Goal: Task Accomplishment & Management: Use online tool/utility

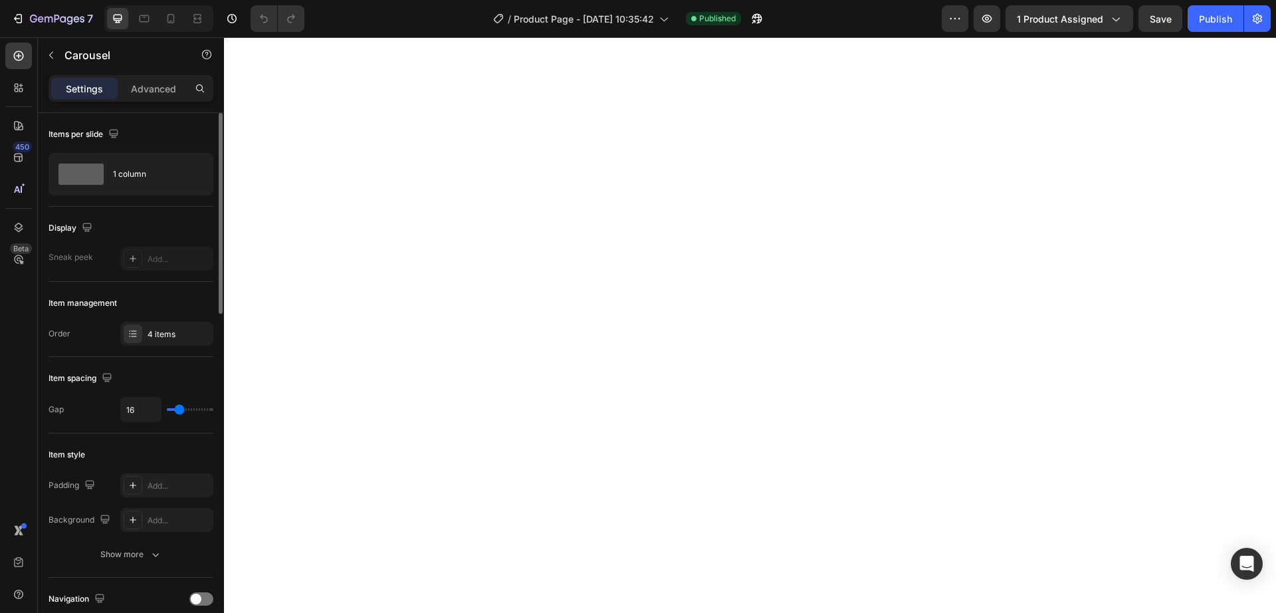
click at [162, 347] on div "Item management Order 4 items" at bounding box center [131, 319] width 165 height 75
click at [162, 340] on div "4 items" at bounding box center [179, 334] width 62 height 12
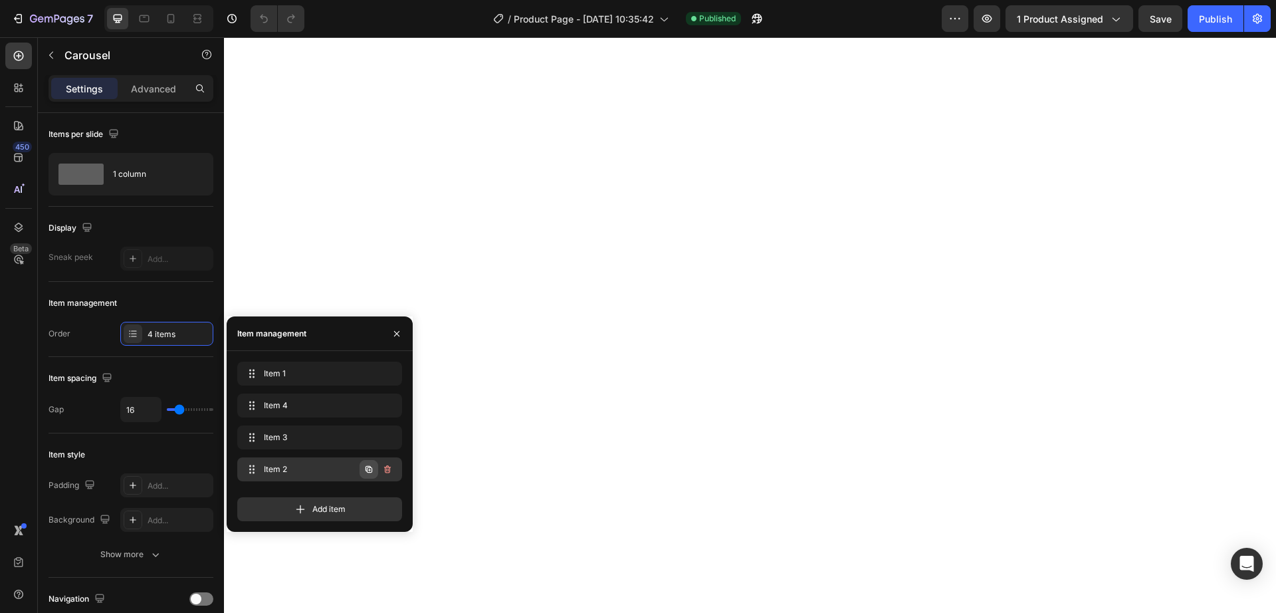
click at [367, 467] on icon "button" at bounding box center [369, 469] width 11 height 11
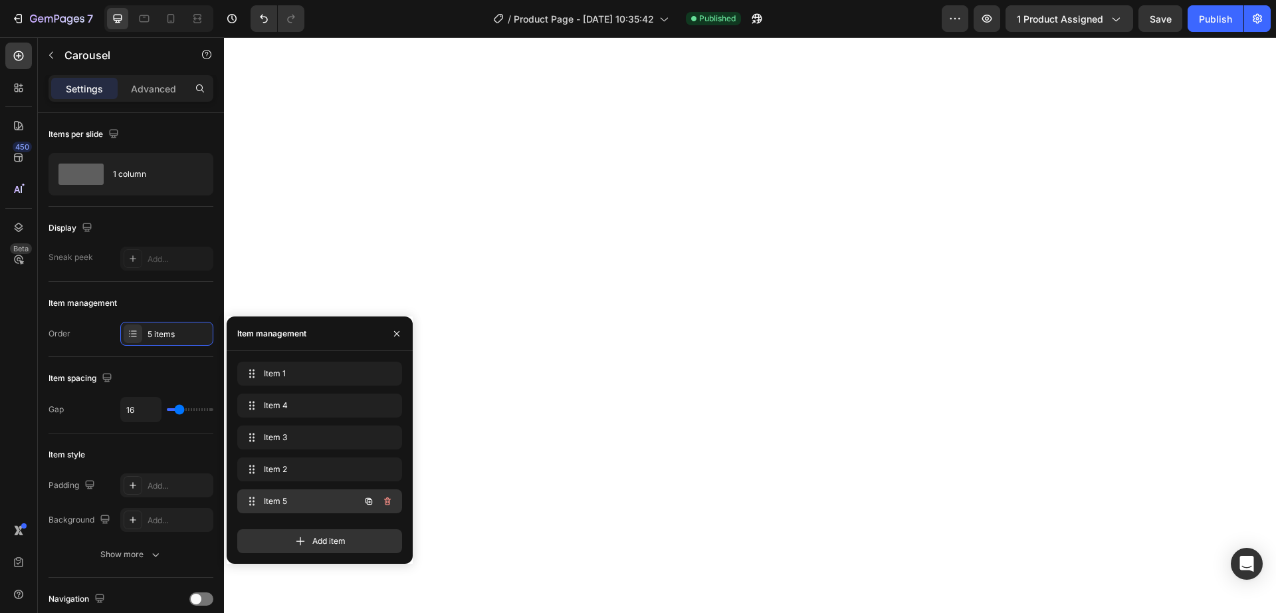
click at [324, 499] on span "Item 5" at bounding box center [301, 501] width 75 height 12
click at [311, 475] on div "Item 2 Item 2" at bounding box center [320, 469] width 154 height 19
click at [305, 493] on div "Item 5 Item 5" at bounding box center [301, 501] width 117 height 19
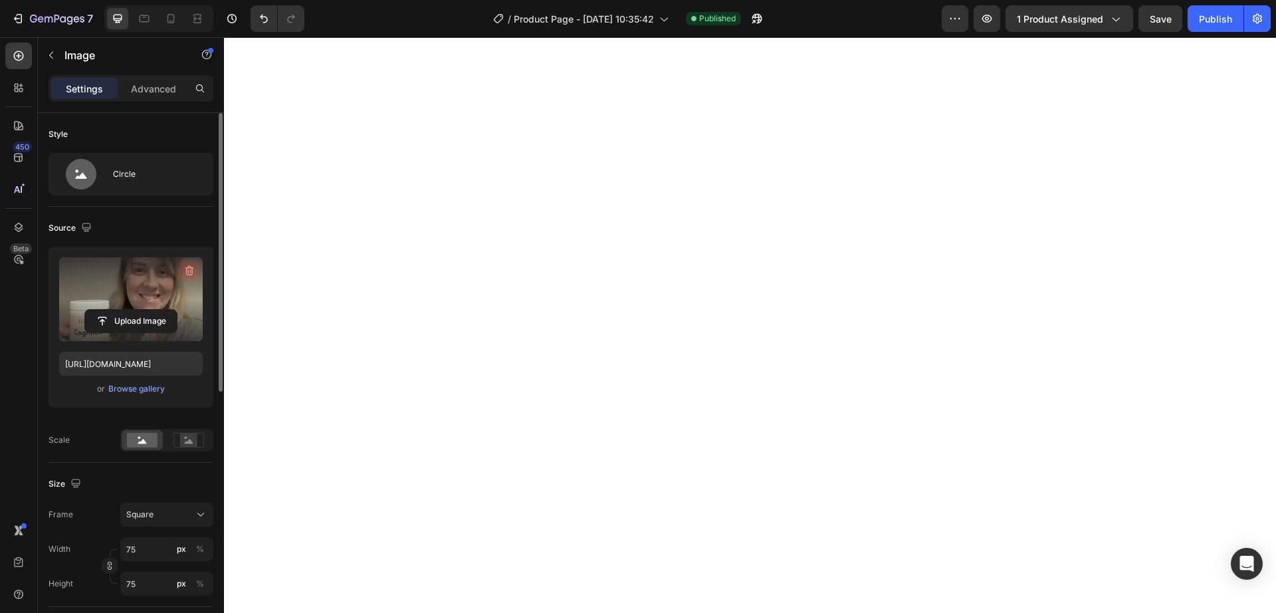
click at [183, 271] on icon "button" at bounding box center [189, 270] width 13 height 13
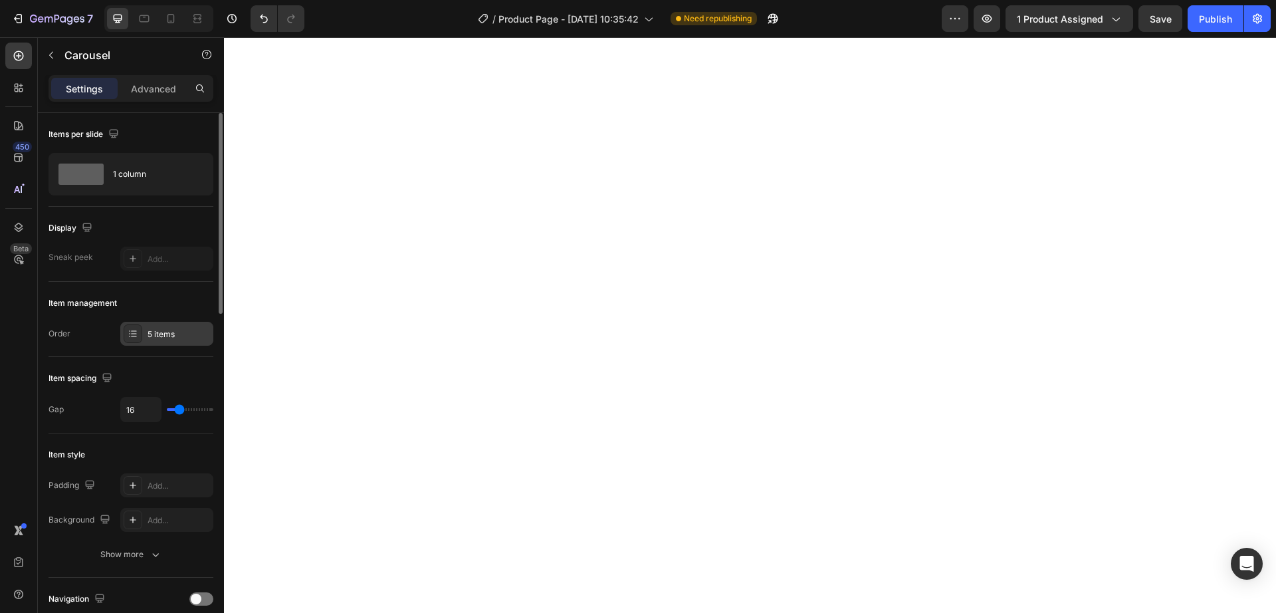
click at [156, 334] on div "5 items" at bounding box center [179, 334] width 62 height 12
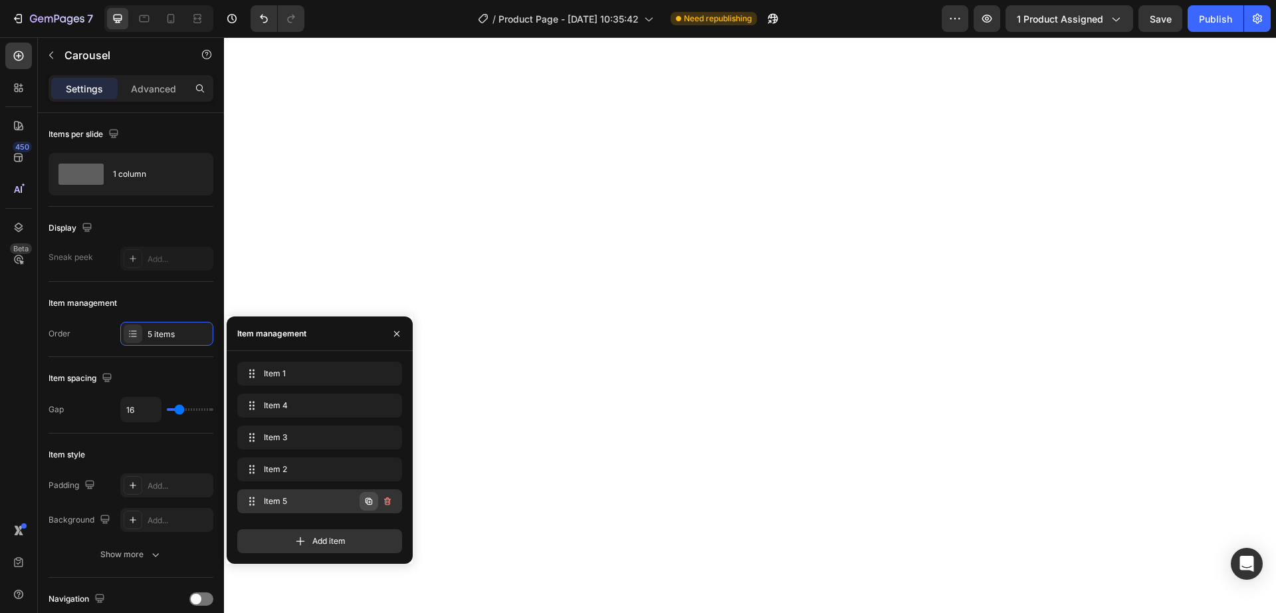
click at [368, 502] on icon "button" at bounding box center [369, 501] width 7 height 7
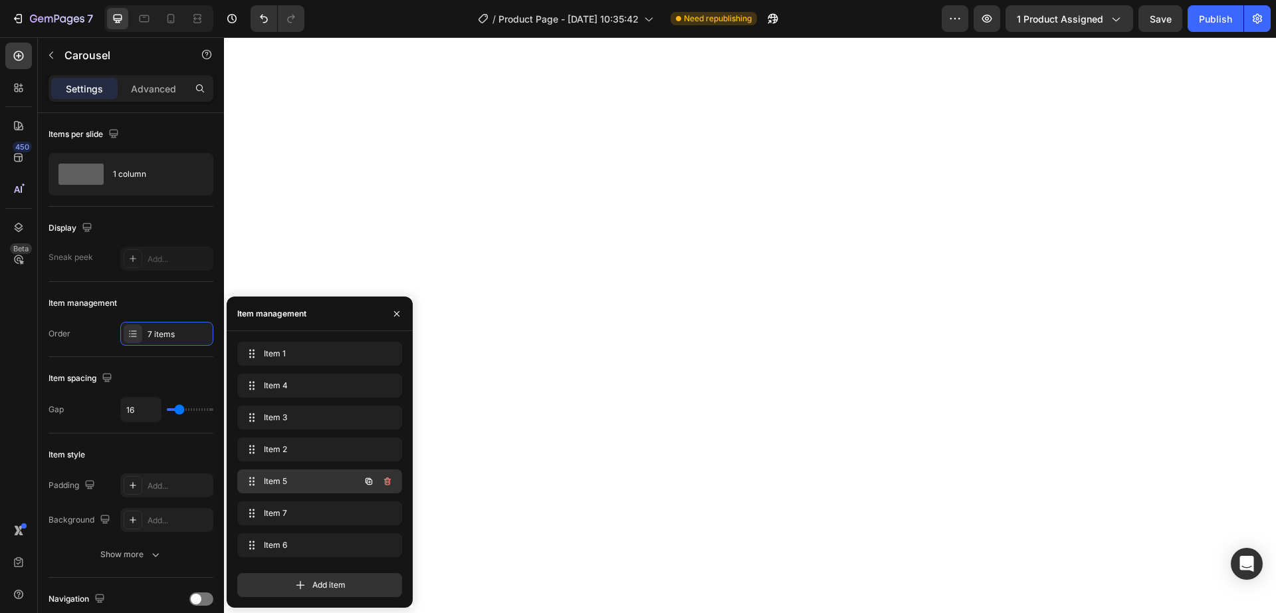
click at [310, 487] on div "Item 5 Item 5" at bounding box center [301, 481] width 117 height 19
click at [305, 459] on div "Item 2 Item 2" at bounding box center [319, 449] width 165 height 24
click at [307, 459] on div "Item 2 Item 2" at bounding box center [319, 449] width 165 height 24
click at [325, 481] on span "Item 5" at bounding box center [301, 481] width 75 height 12
click at [318, 487] on div "Item 5 Item 5" at bounding box center [301, 481] width 117 height 19
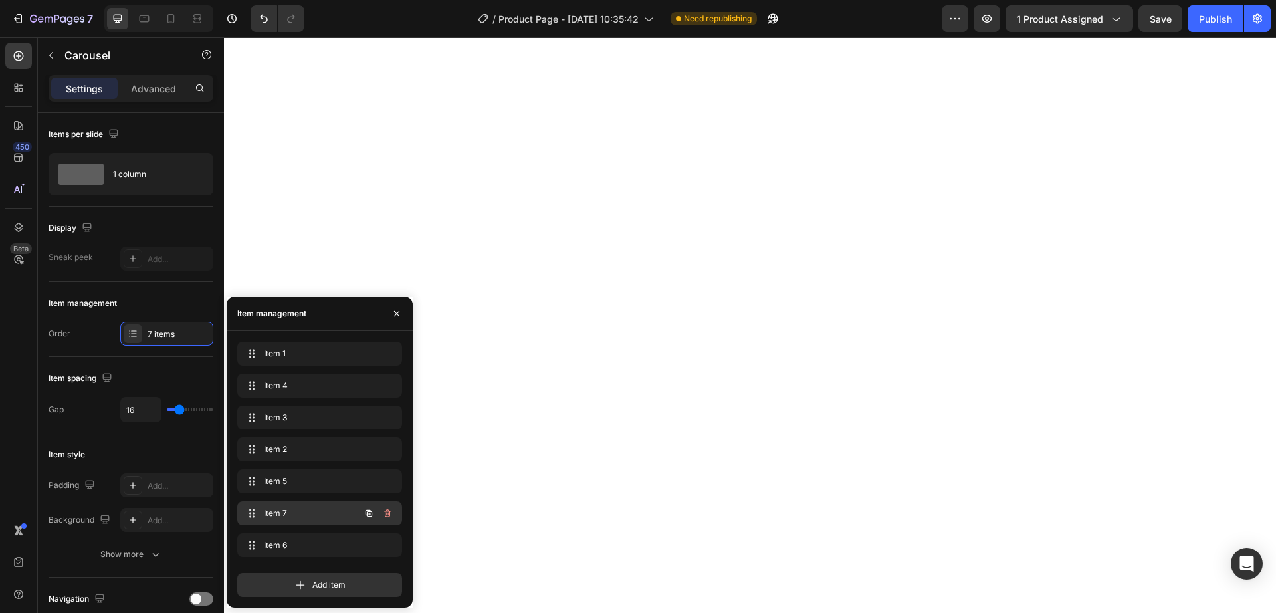
click at [322, 509] on span "Item 7" at bounding box center [301, 513] width 75 height 12
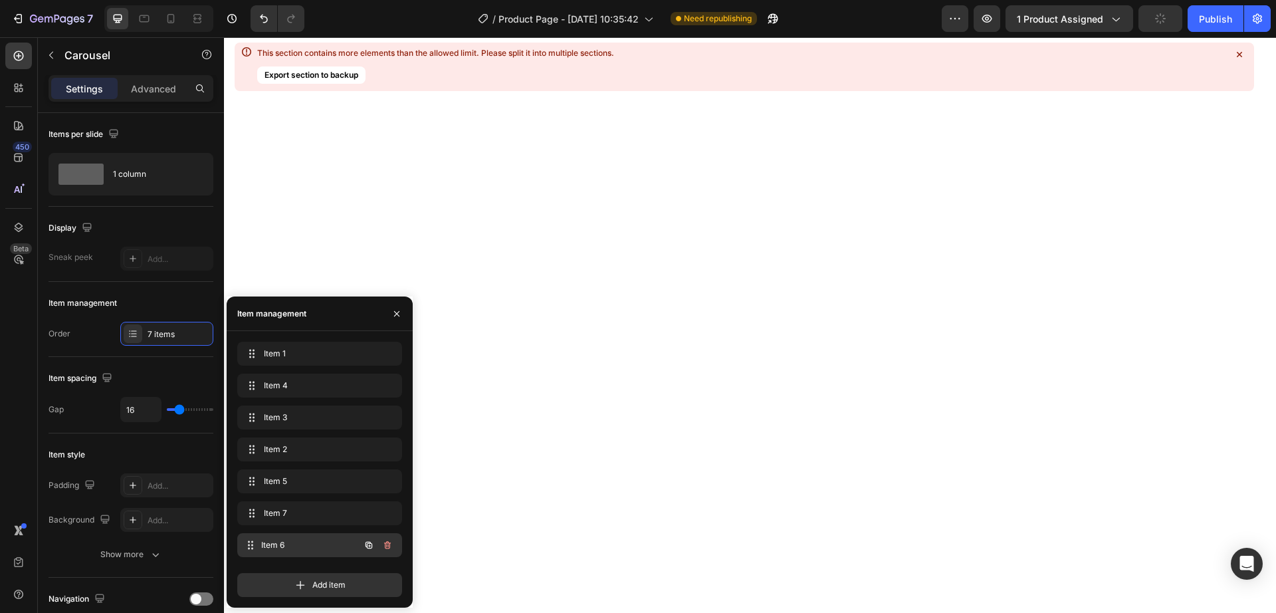
click at [322, 550] on span "Item 6" at bounding box center [310, 545] width 98 height 12
click at [316, 536] on div "Item 6 Item 6" at bounding box center [301, 545] width 117 height 19
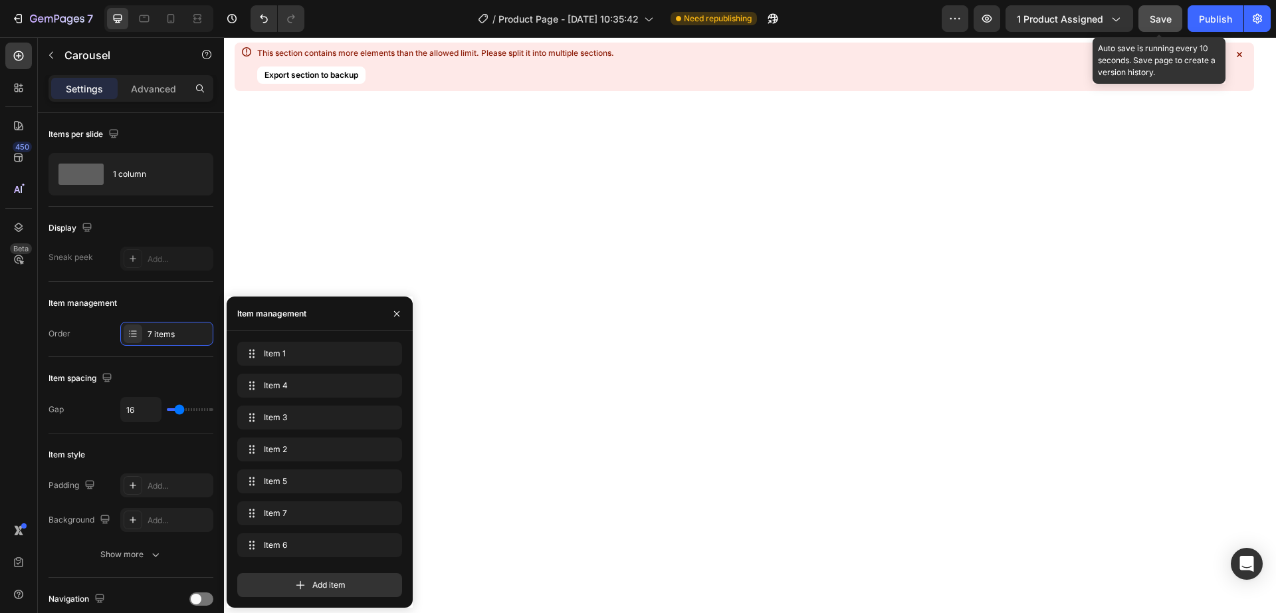
click at [1162, 22] on span "Save" at bounding box center [1161, 18] width 22 height 11
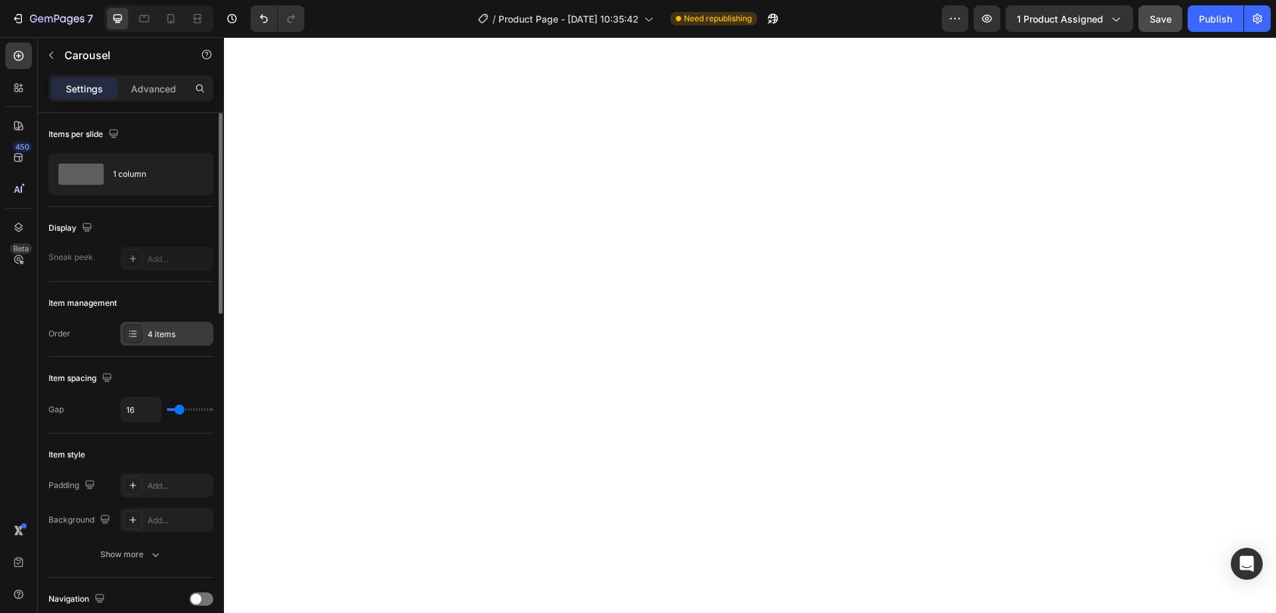
click at [154, 329] on div "4 items" at bounding box center [179, 334] width 62 height 12
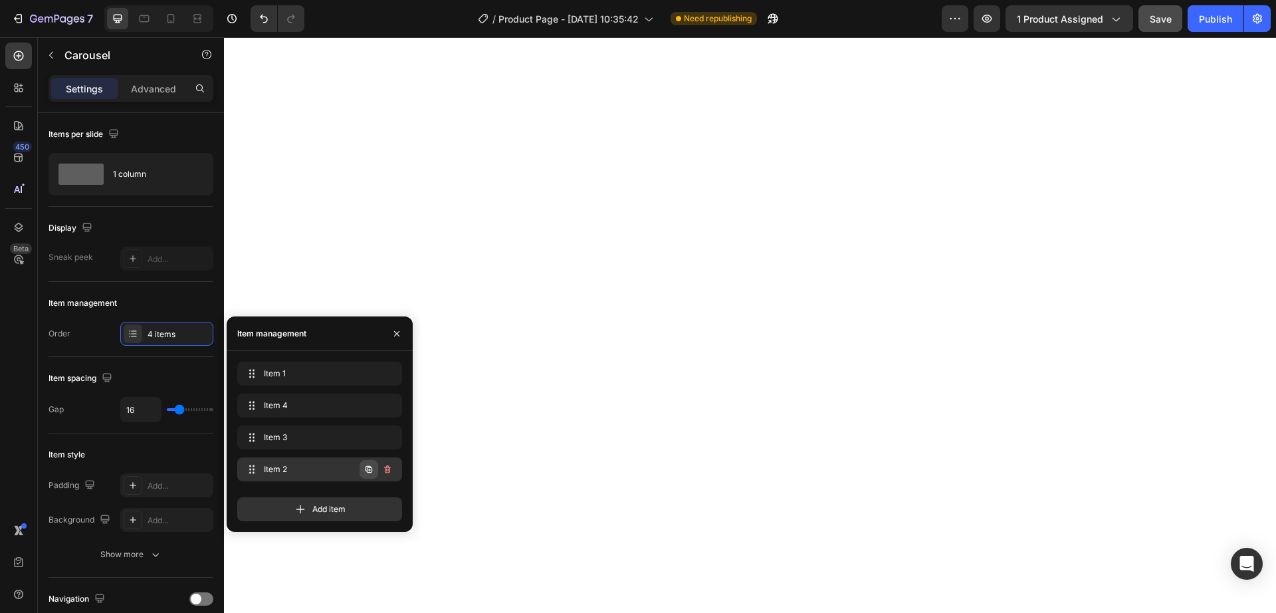
click at [370, 470] on icon "button" at bounding box center [369, 470] width 3 height 3
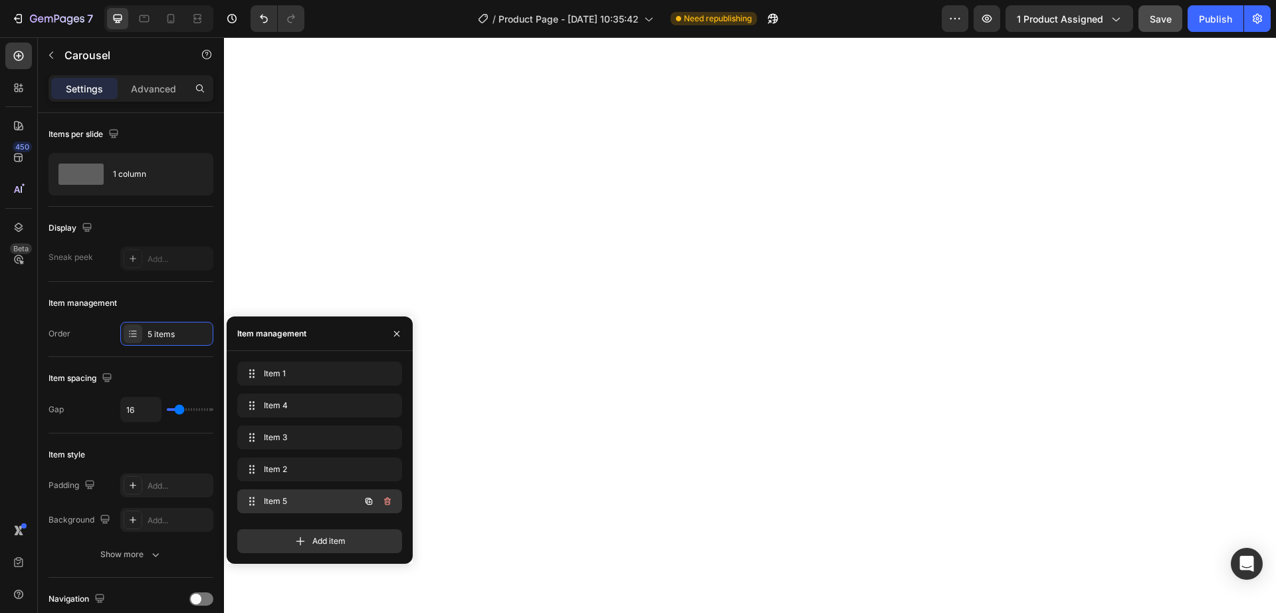
click at [320, 494] on div "Item 5 Item 5" at bounding box center [301, 501] width 117 height 19
click at [320, 496] on span "Item 5" at bounding box center [301, 501] width 75 height 12
click at [298, 508] on div "Item 5 Item 5" at bounding box center [301, 501] width 117 height 19
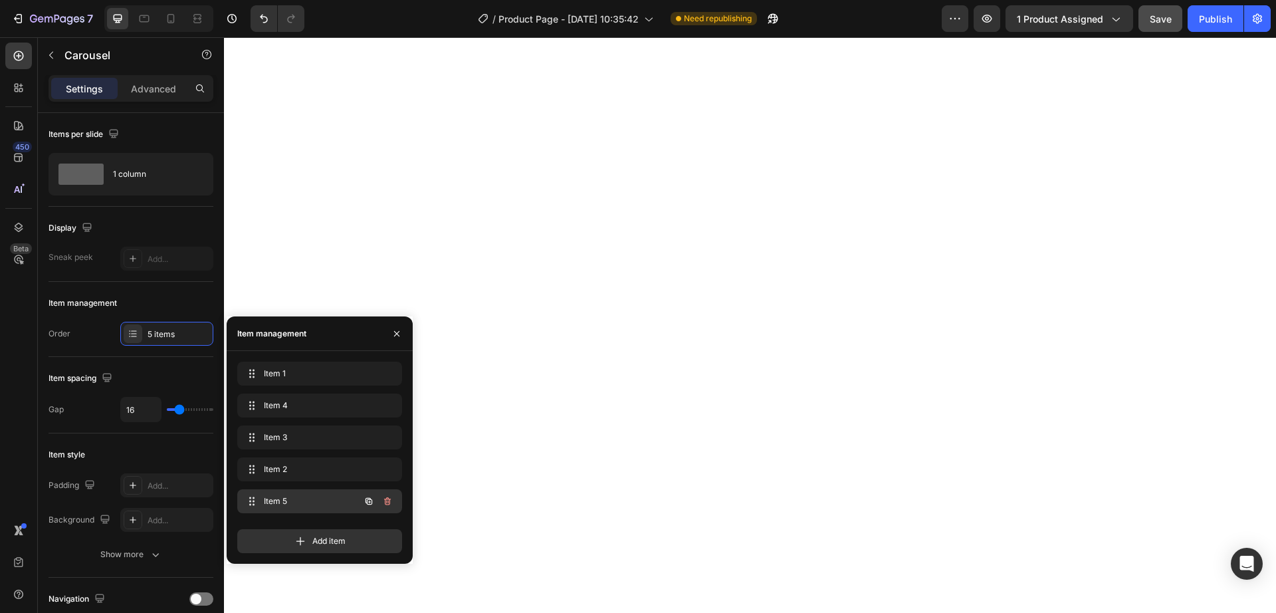
click at [300, 504] on span "Item 5" at bounding box center [301, 501] width 75 height 12
click at [303, 502] on span "Item 5" at bounding box center [301, 501] width 75 height 12
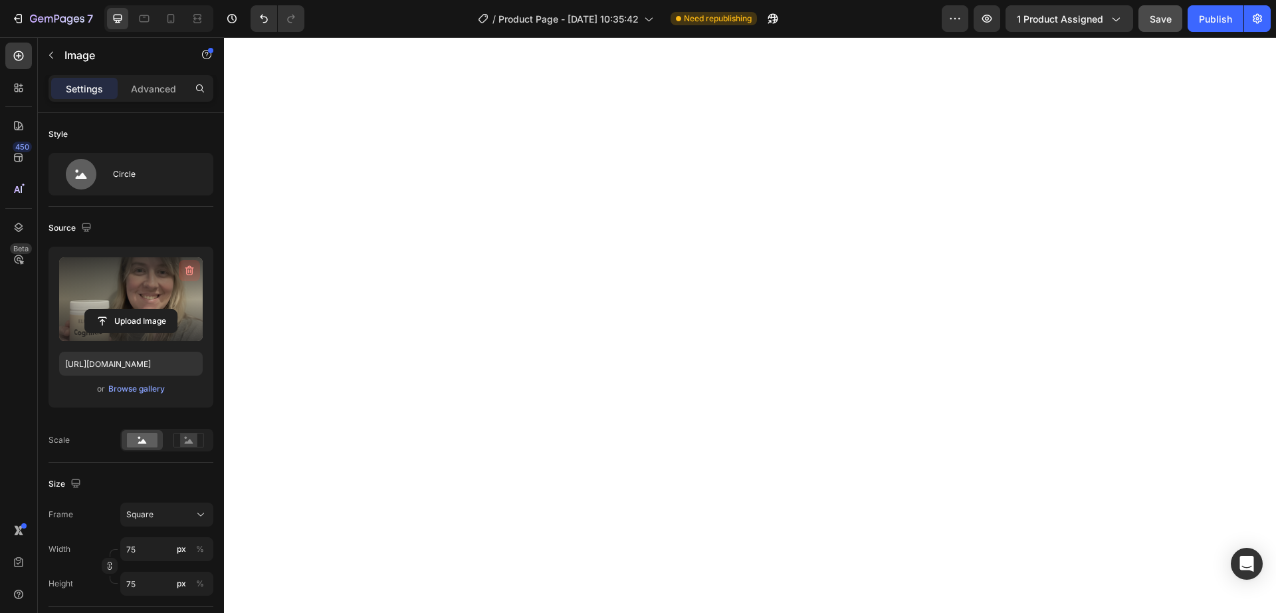
click at [182, 268] on button "button" at bounding box center [189, 270] width 21 height 21
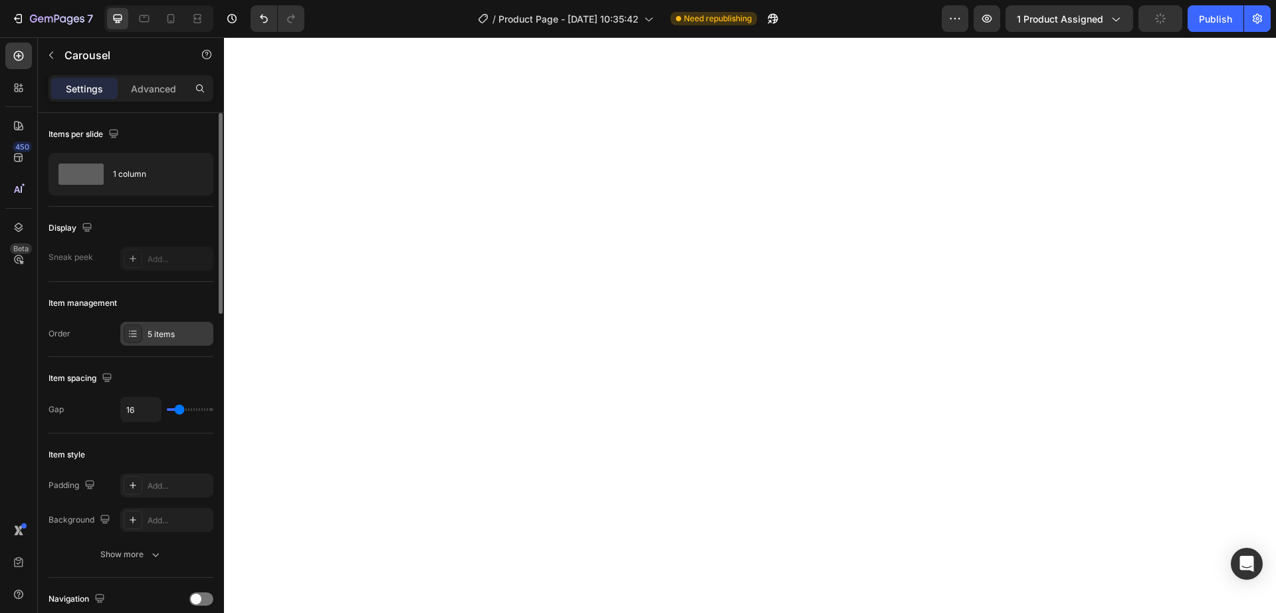
click at [167, 334] on div "5 items" at bounding box center [179, 334] width 62 height 12
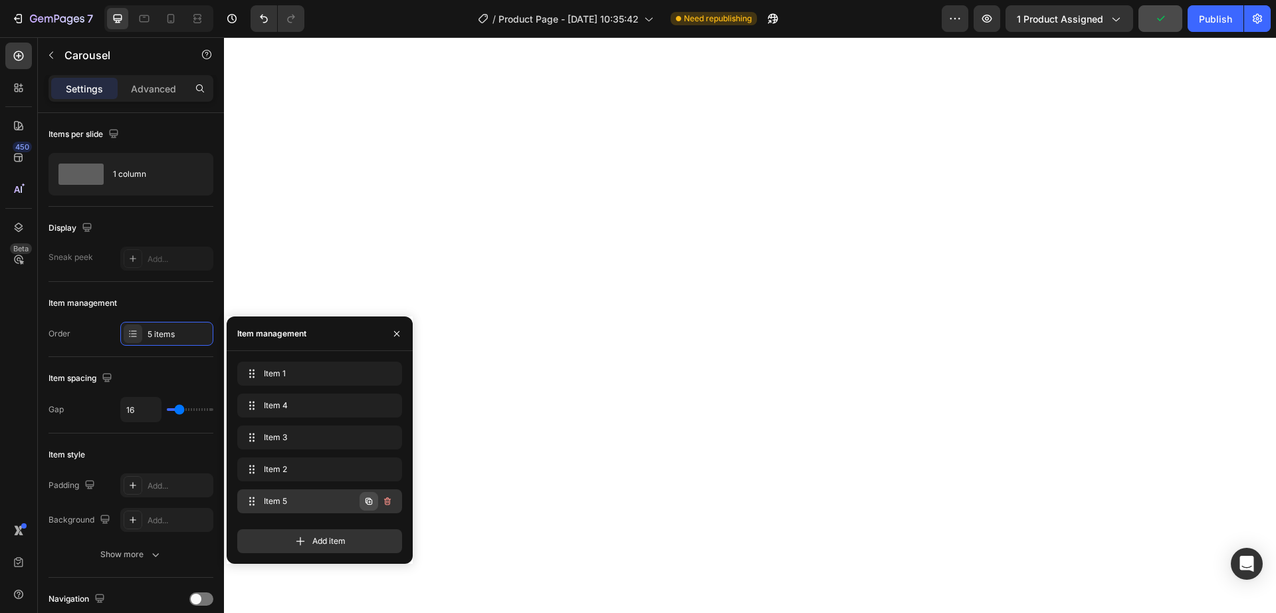
click at [368, 499] on icon "button" at bounding box center [369, 501] width 7 height 7
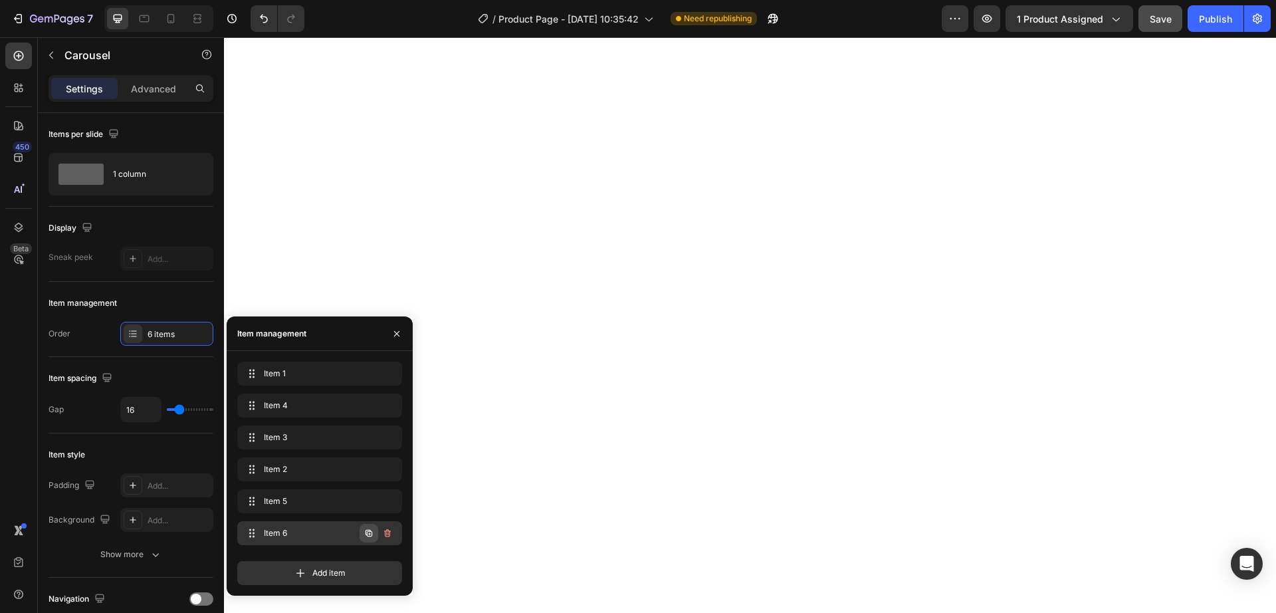
click at [368, 531] on icon "button" at bounding box center [369, 533] width 7 height 7
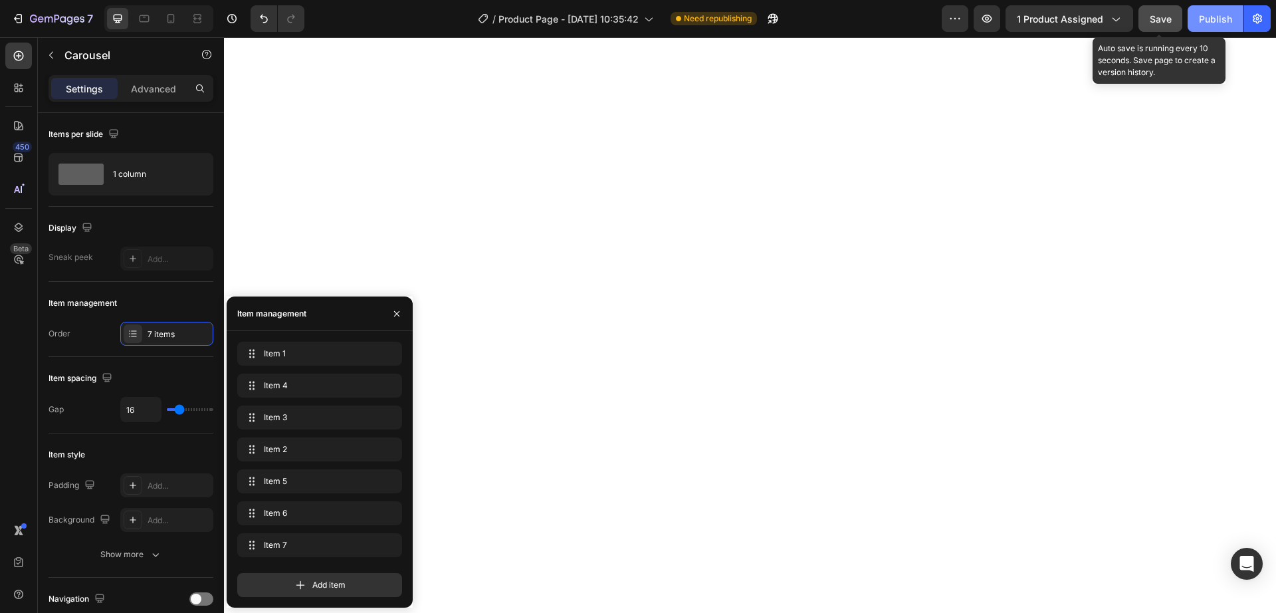
click at [1149, 22] on button "Save" at bounding box center [1160, 18] width 44 height 27
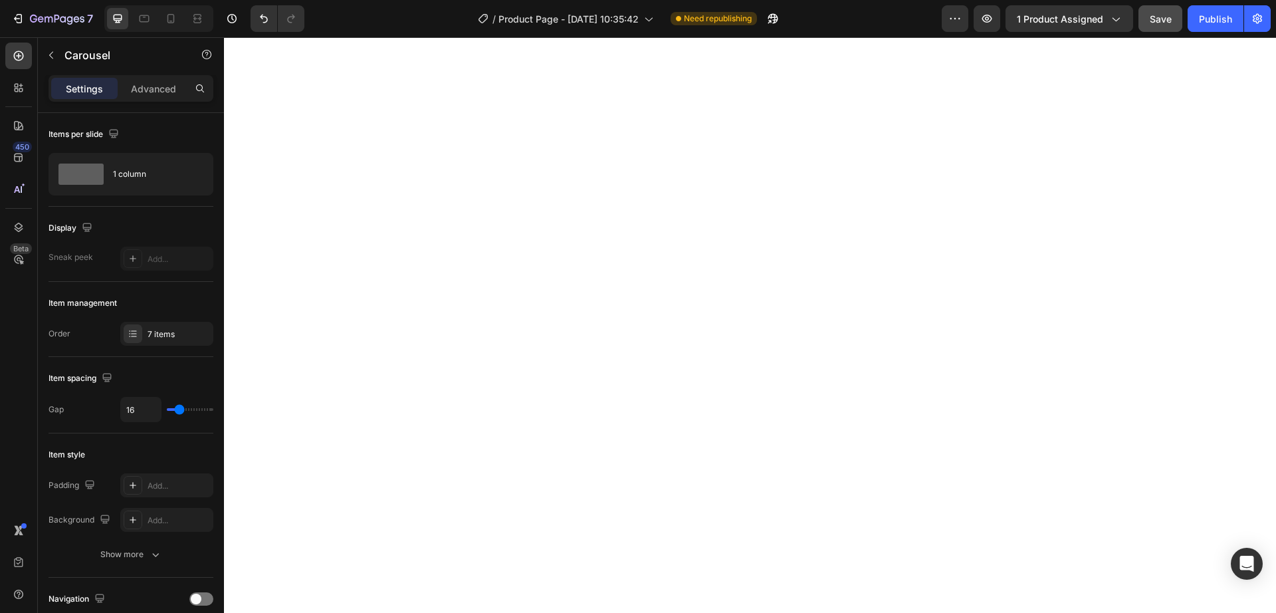
click at [1164, 15] on span "Save" at bounding box center [1161, 18] width 22 height 11
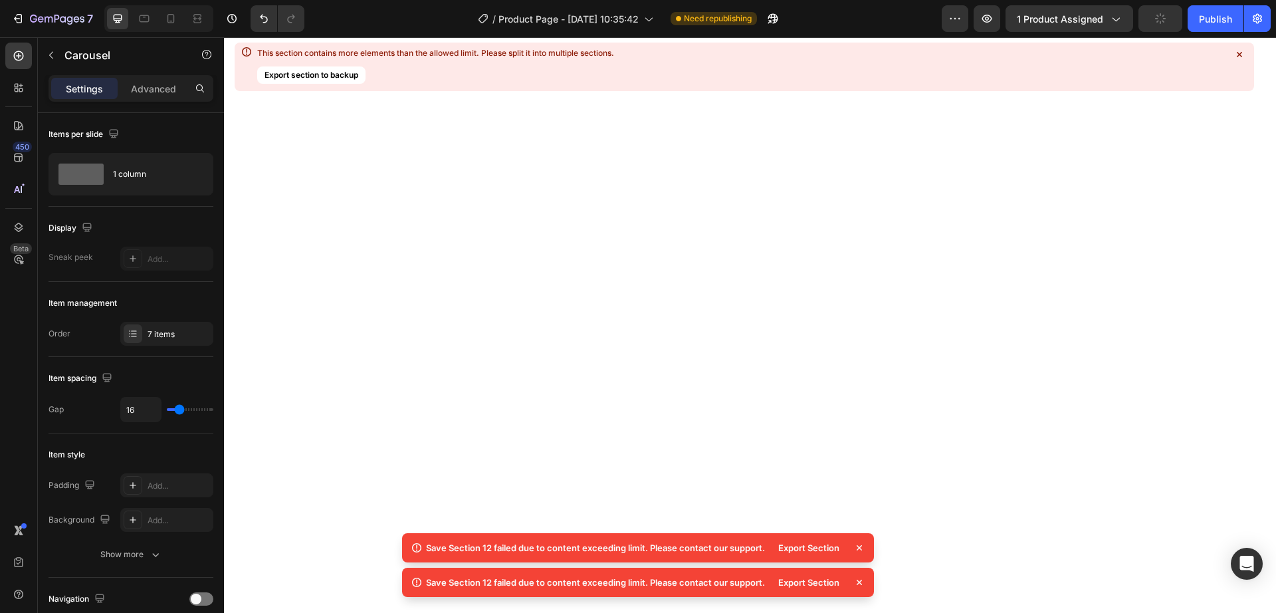
click at [860, 550] on icon at bounding box center [859, 547] width 13 height 13
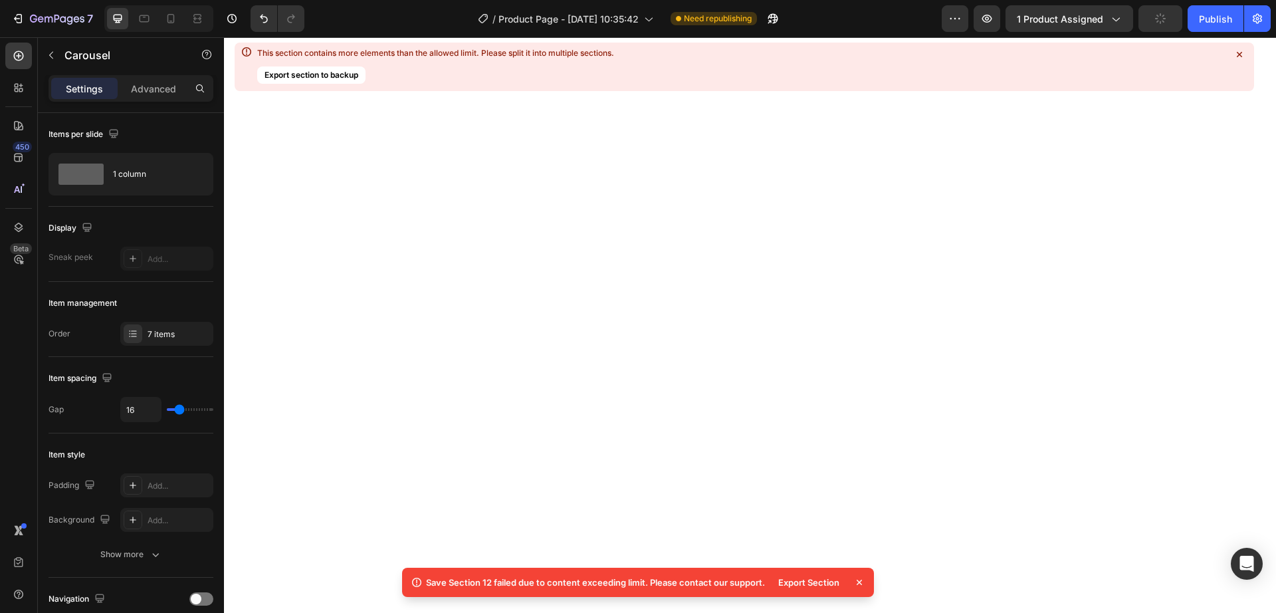
click at [857, 577] on icon at bounding box center [859, 582] width 13 height 13
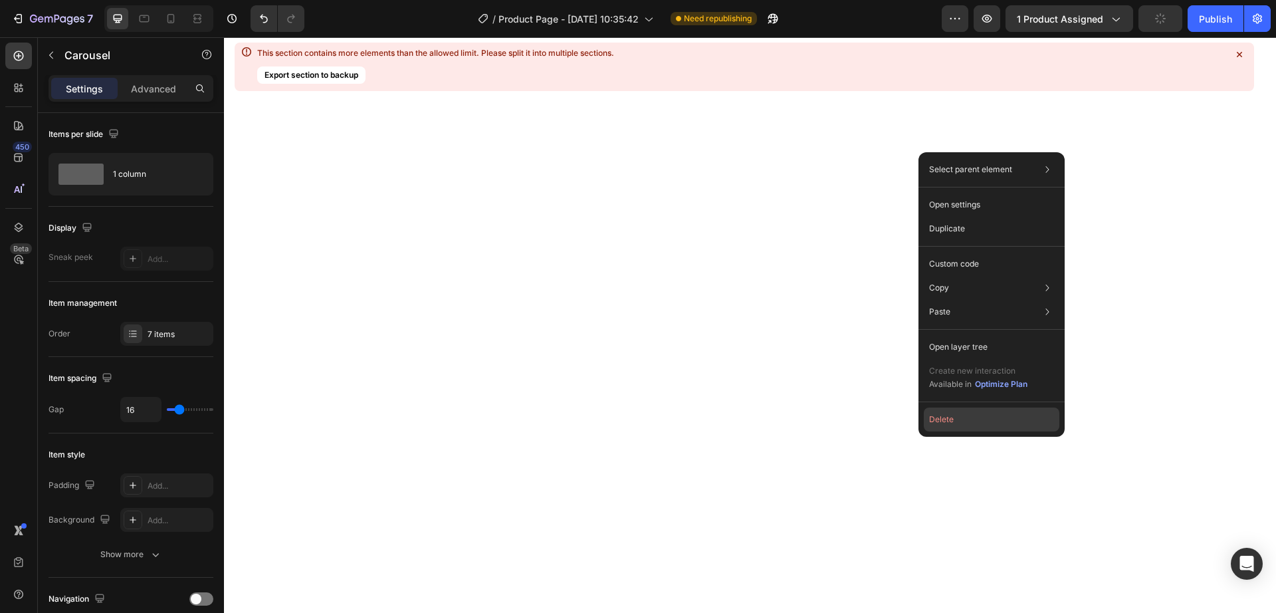
click at [931, 427] on button "Delete" at bounding box center [992, 419] width 136 height 24
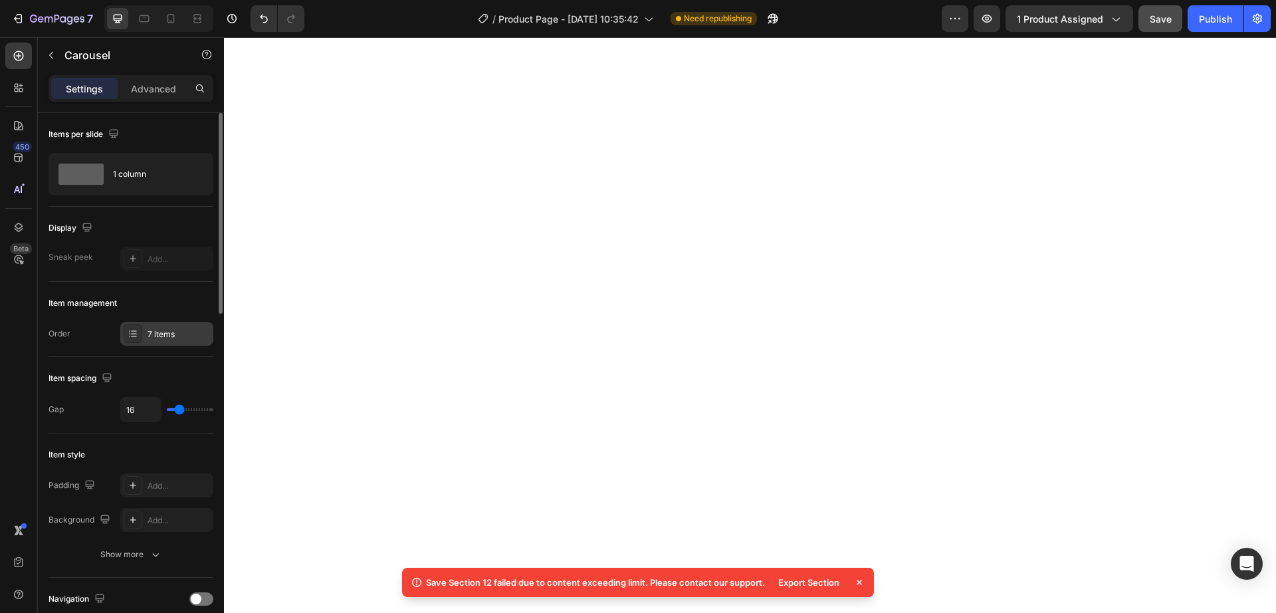
click at [171, 330] on div "7 items" at bounding box center [179, 334] width 62 height 12
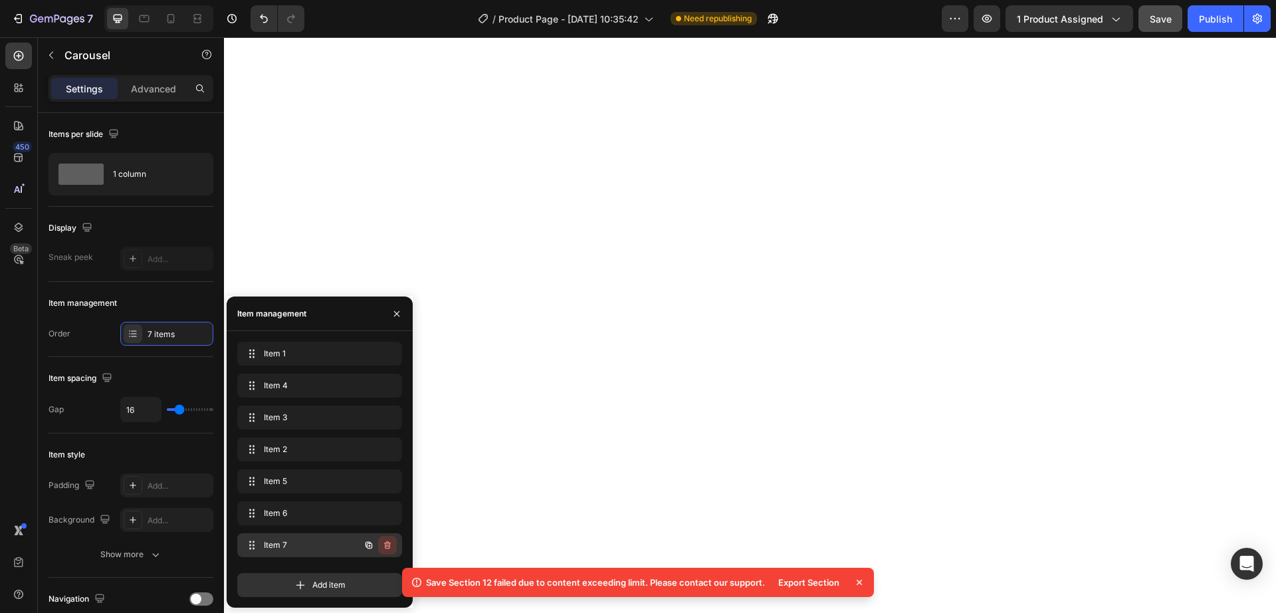
click at [390, 542] on icon "button" at bounding box center [387, 545] width 7 height 8
click at [390, 542] on div "Delete" at bounding box center [378, 545] width 25 height 12
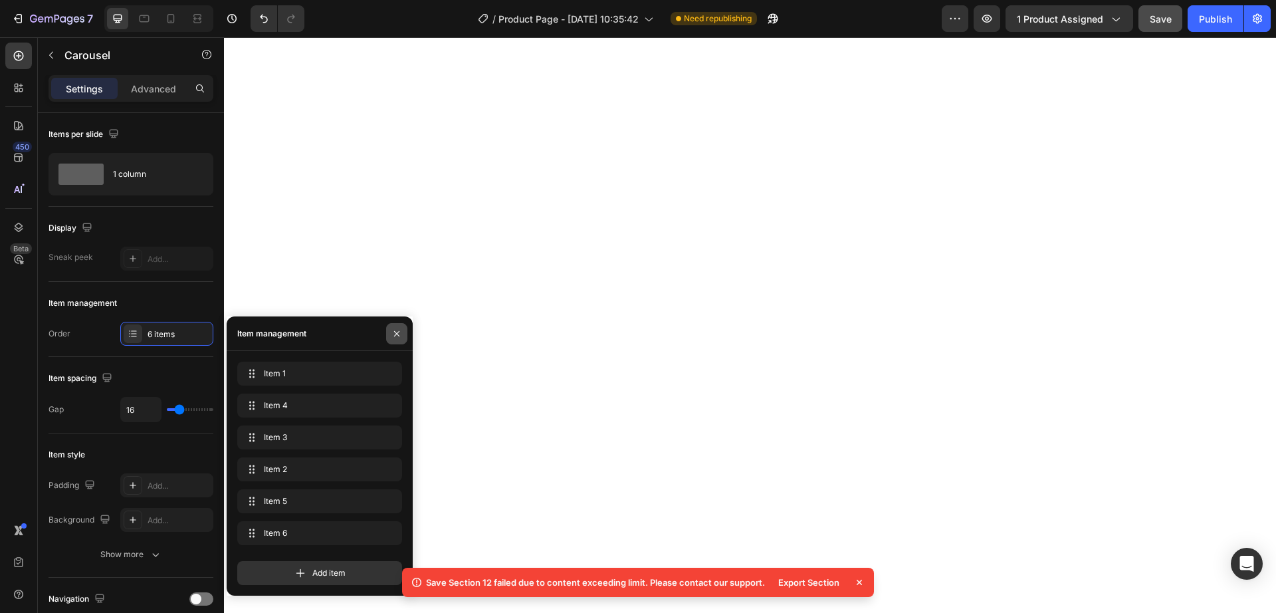
click at [399, 331] on icon "button" at bounding box center [396, 332] width 5 height 5
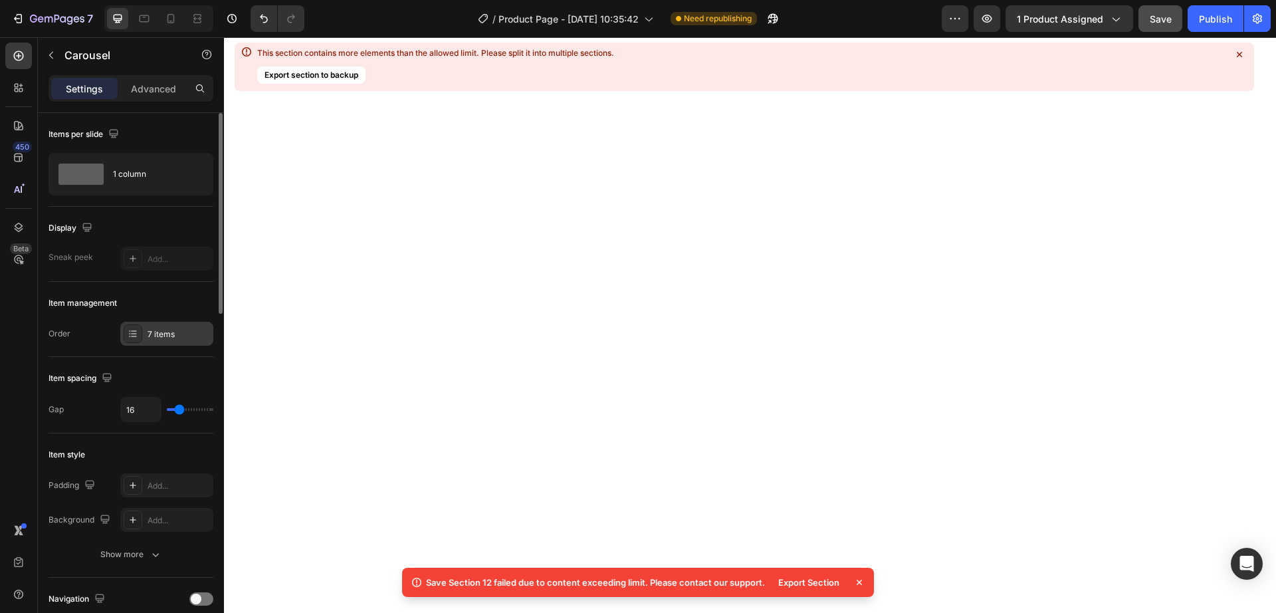
click at [165, 326] on div "7 items" at bounding box center [166, 334] width 93 height 24
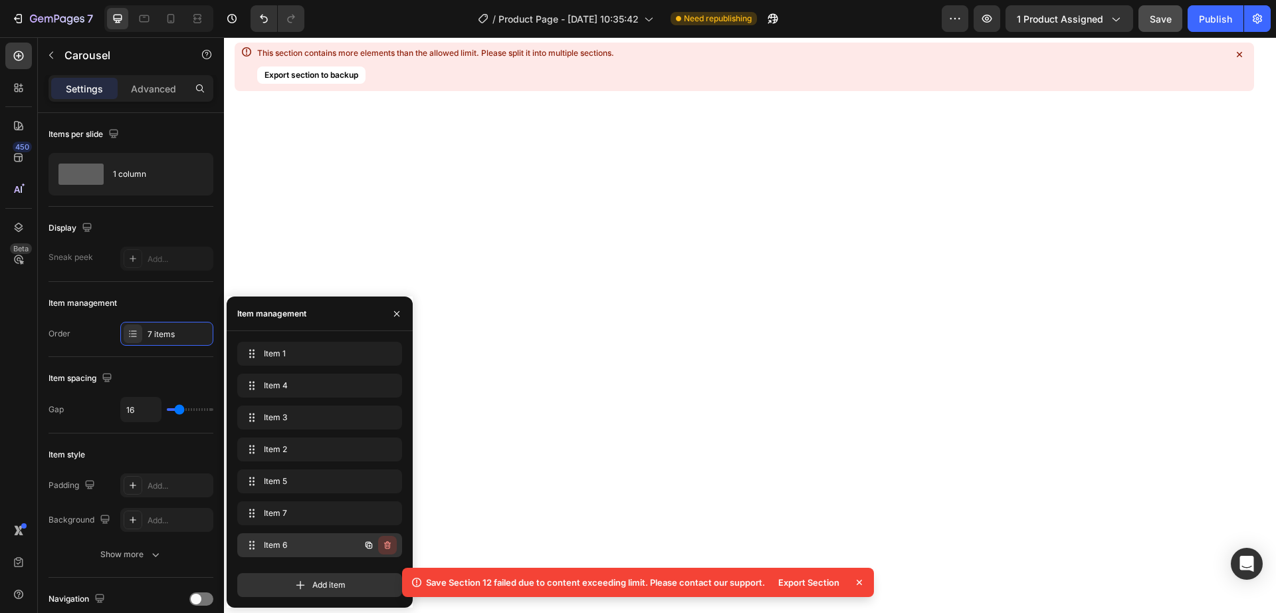
click at [381, 544] on button "button" at bounding box center [387, 545] width 19 height 19
click at [381, 544] on div "Delete" at bounding box center [378, 545] width 25 height 12
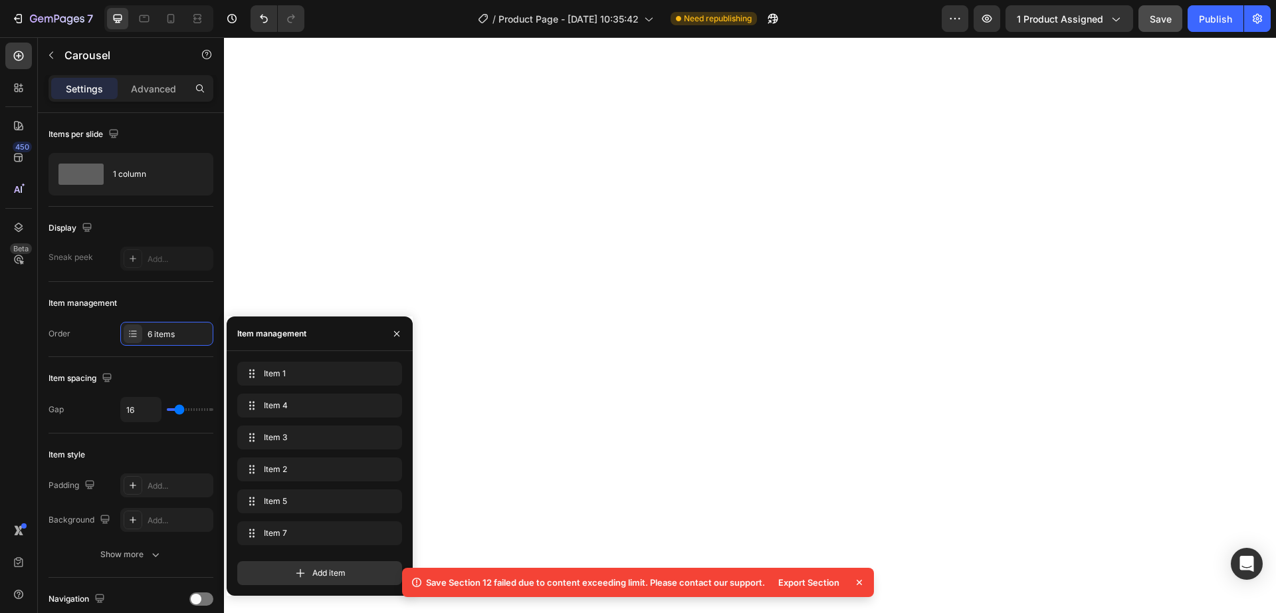
click at [859, 582] on icon at bounding box center [859, 582] width 5 height 5
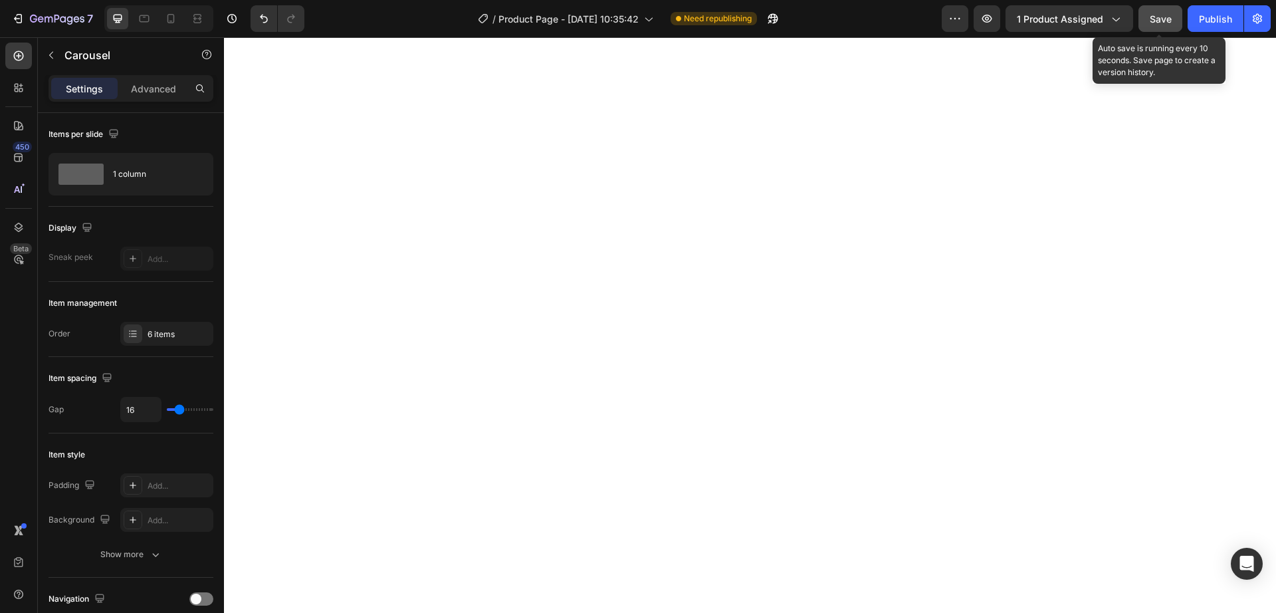
click at [1158, 24] on span "Save" at bounding box center [1161, 18] width 22 height 11
click at [1150, 15] on span "Save" at bounding box center [1161, 18] width 22 height 11
